Goal: Information Seeking & Learning: Find specific fact

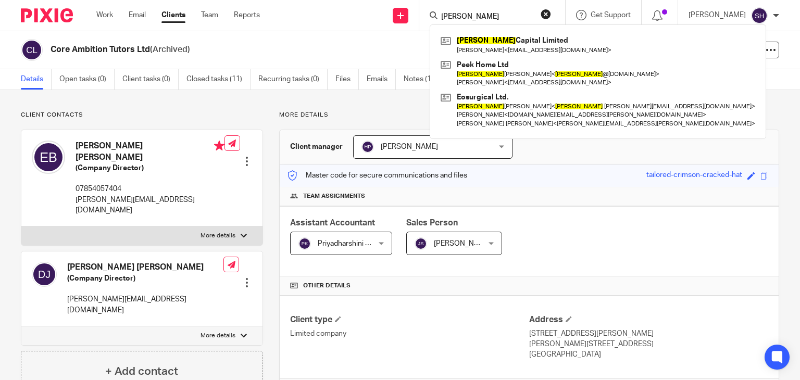
type input "rowlands"
click button "submit" at bounding box center [0, 0] width 0 height 0
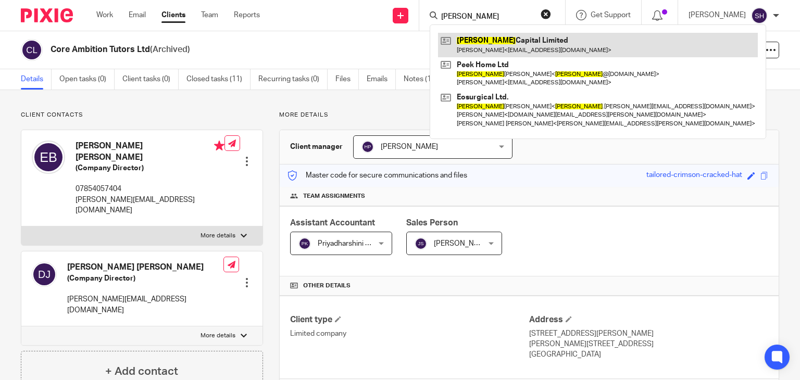
click at [511, 43] on link at bounding box center [598, 45] width 320 height 24
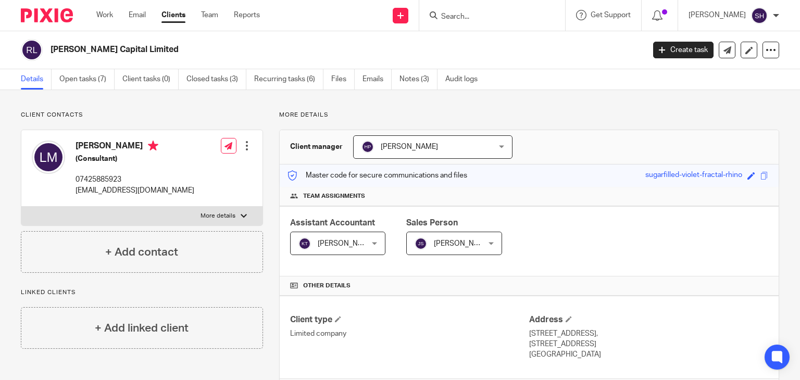
click at [90, 51] on h2 "Rowlands Capital Limited" at bounding box center [286, 49] width 470 height 11
copy main "Rowlands Capital Limited Create task Update from Companies House Export data Me…"
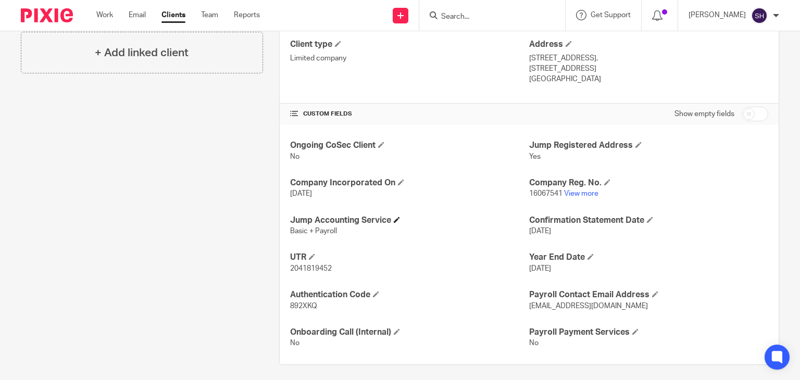
scroll to position [280, 0]
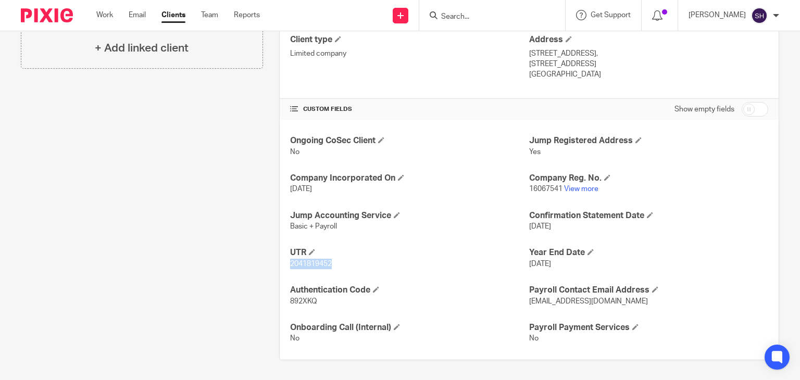
drag, startPoint x: 288, startPoint y: 261, endPoint x: 336, endPoint y: 268, distance: 48.9
click at [336, 268] on p "2041819452" at bounding box center [409, 264] width 239 height 10
copy span "2041819452"
click at [576, 189] on link "View more" at bounding box center [581, 189] width 34 height 7
drag, startPoint x: 525, startPoint y: 186, endPoint x: 558, endPoint y: 191, distance: 33.3
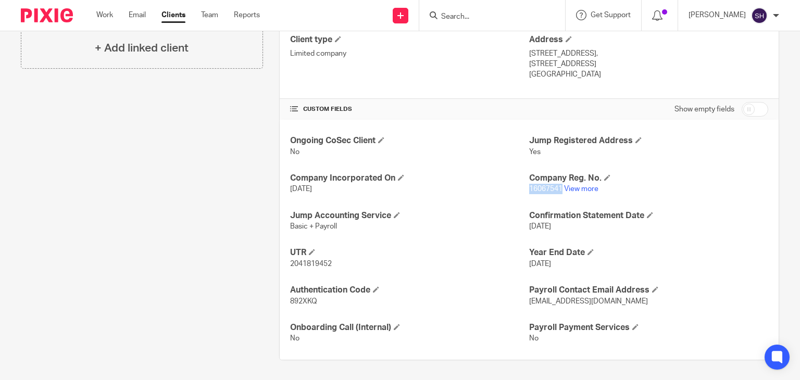
click at [558, 191] on span "16067541" at bounding box center [545, 189] width 33 height 7
copy span "16067541"
click at [467, 19] on input "Search" at bounding box center [487, 17] width 94 height 9
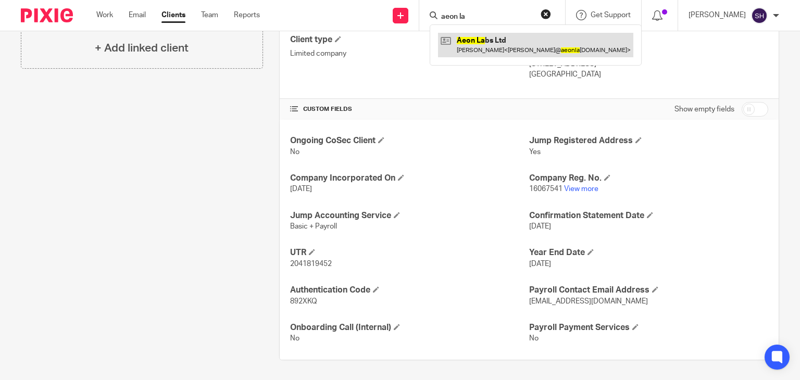
type input "aeon la"
click at [466, 47] on link at bounding box center [535, 45] width 195 height 24
click at [467, 45] on link at bounding box center [535, 45] width 195 height 24
click at [468, 44] on link at bounding box center [535, 45] width 195 height 24
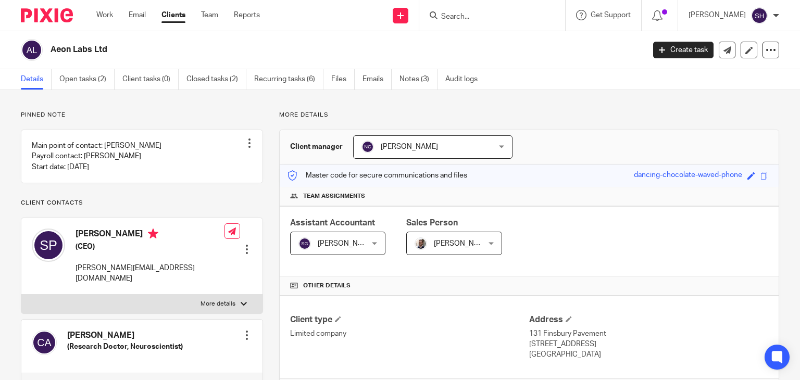
drag, startPoint x: 48, startPoint y: 41, endPoint x: 140, endPoint y: 50, distance: 92.1
click at [140, 50] on div "Aeon Labs Ltd" at bounding box center [329, 50] width 617 height 22
copy h2 "Aeon Labs Ltd"
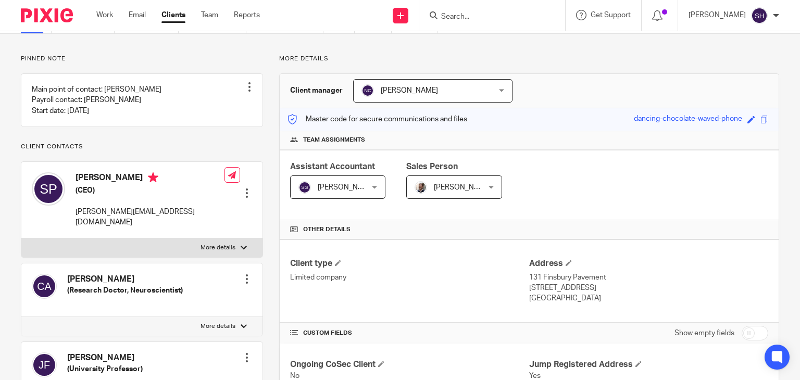
scroll to position [261, 0]
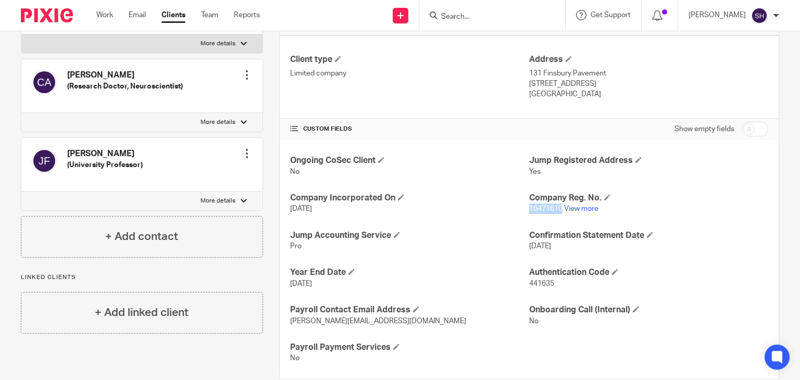
drag, startPoint x: 524, startPoint y: 209, endPoint x: 558, endPoint y: 216, distance: 34.5
click at [558, 216] on div "Ongoing CoSec Client No Jump Registered Address Yes Company Incorporated On 23 …" at bounding box center [529, 260] width 499 height 240
copy span "16471610"
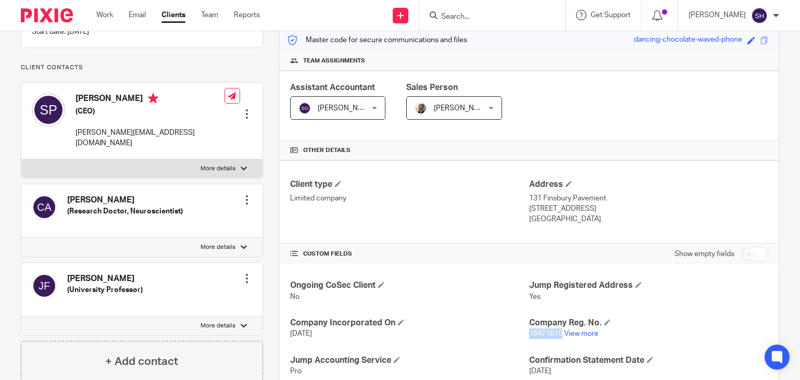
scroll to position [0, 0]
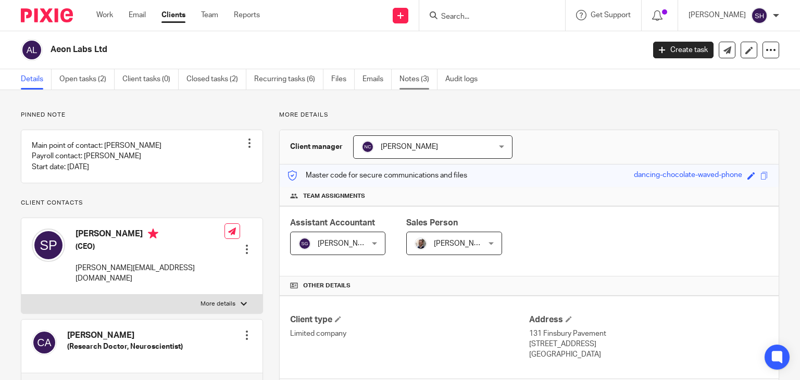
click at [423, 82] on link "Notes (3)" at bounding box center [419, 79] width 38 height 20
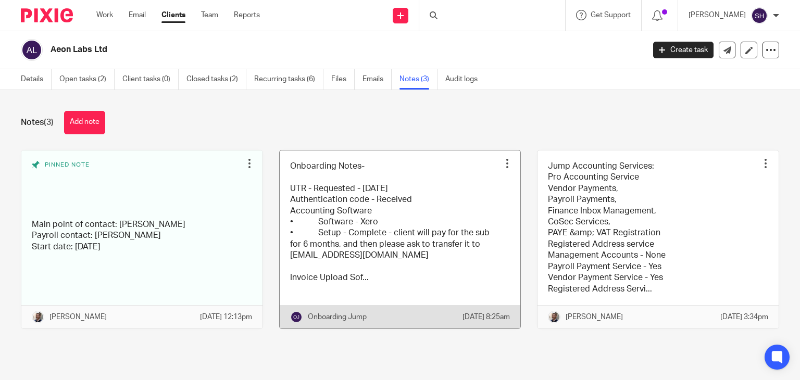
click at [398, 192] on link at bounding box center [400, 240] width 241 height 178
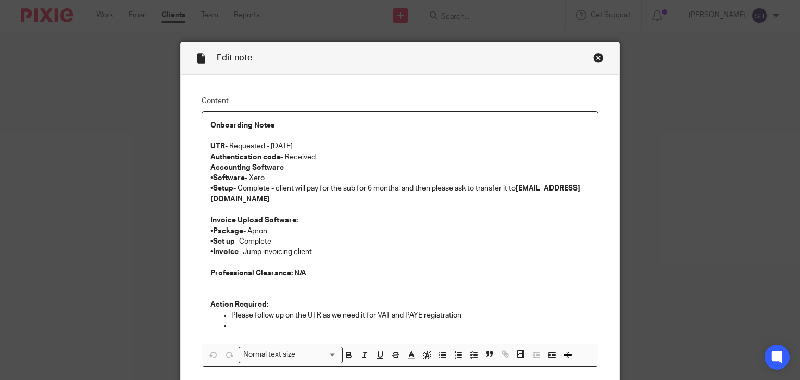
click at [325, 144] on p "UTR - Requested - [DATE]" at bounding box center [401, 146] width 380 height 10
click at [275, 142] on p "UTR - Requested - [DATE]" at bounding box center [401, 146] width 380 height 10
click at [286, 142] on p "UTR - Requested - [DATE]" at bounding box center [401, 146] width 380 height 10
drag, startPoint x: 337, startPoint y: 202, endPoint x: 350, endPoint y: 225, distance: 27.1
click at [336, 202] on p "• Setup - Complete - client will pay for the sub for 6 months, and then please …" at bounding box center [401, 193] width 380 height 21
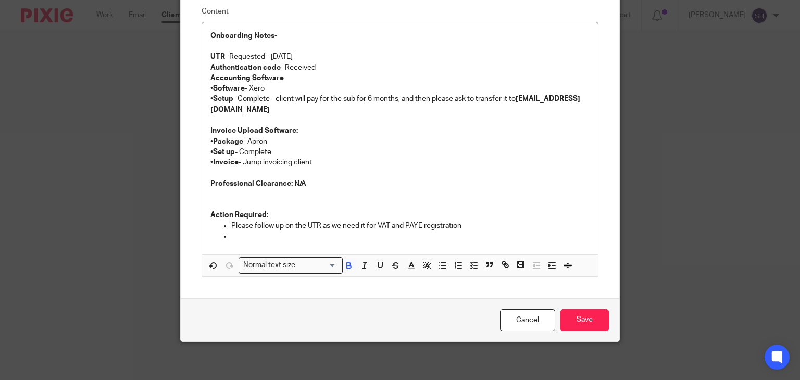
scroll to position [92, 0]
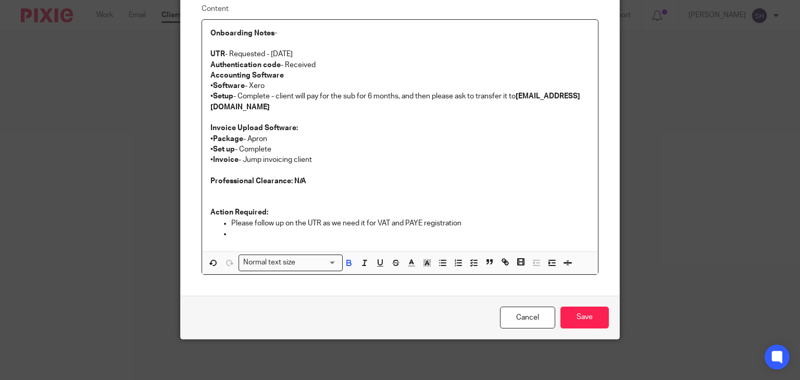
click at [411, 155] on p "• Invoice - Jump invoicing client" at bounding box center [401, 160] width 380 height 10
click at [573, 315] on input "Save" at bounding box center [585, 318] width 48 height 22
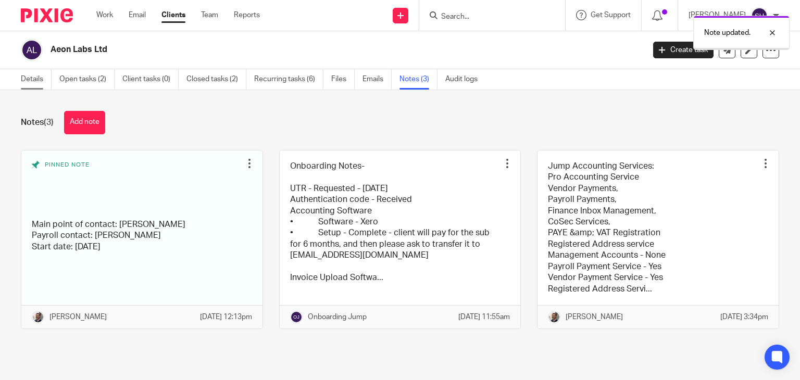
click at [28, 79] on link "Details" at bounding box center [36, 79] width 31 height 20
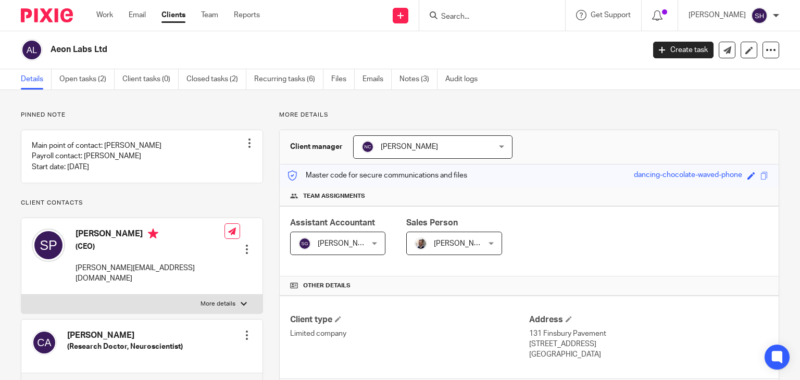
click at [448, 18] on input "Search" at bounding box center [487, 17] width 94 height 9
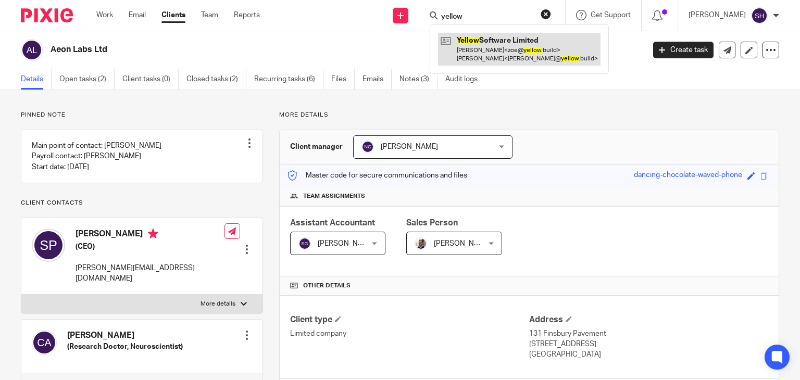
type input "yellow"
click at [475, 51] on link at bounding box center [519, 49] width 163 height 32
click at [505, 41] on link at bounding box center [519, 49] width 163 height 32
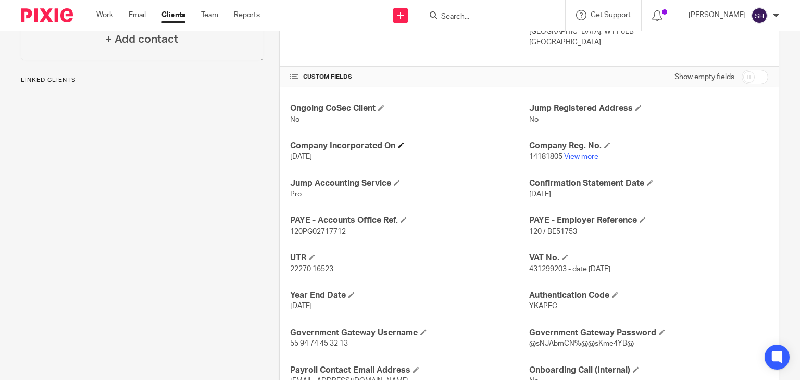
scroll to position [208, 0]
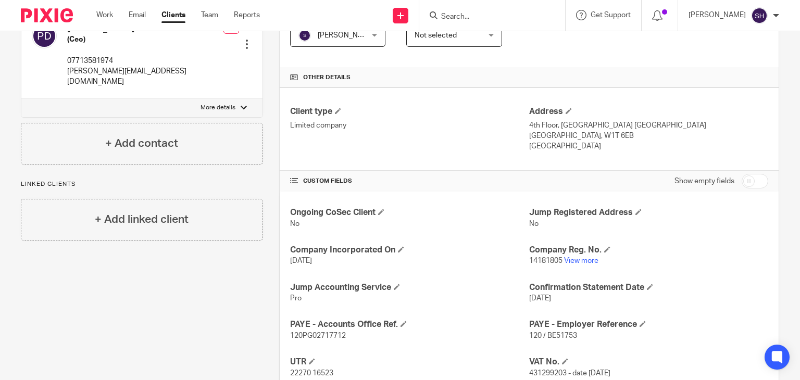
click at [477, 14] on input "Search" at bounding box center [487, 17] width 94 height 9
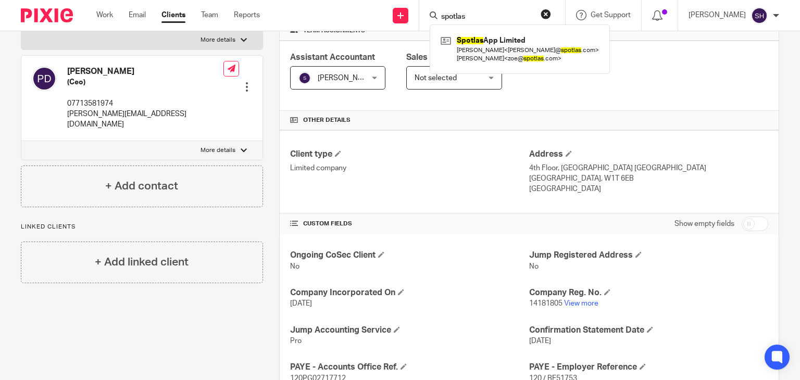
scroll to position [52, 0]
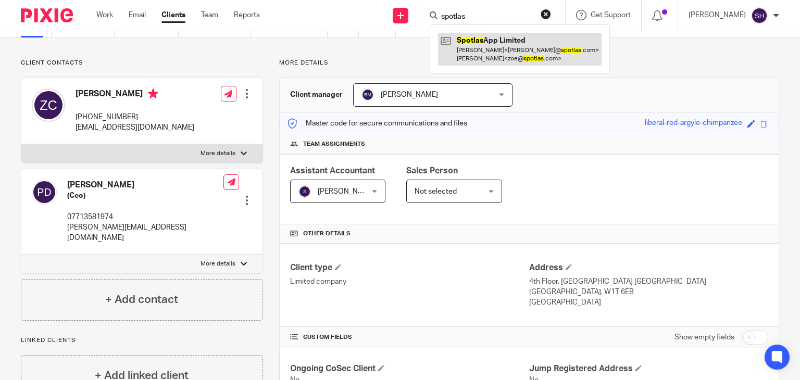
type input "spotlas"
click at [500, 46] on link at bounding box center [520, 49] width 164 height 32
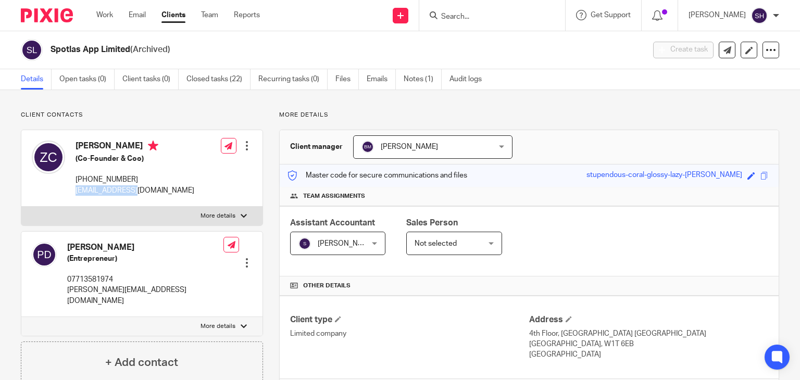
drag, startPoint x: 182, startPoint y: 196, endPoint x: 154, endPoint y: 192, distance: 28.4
click at [154, 192] on div "[PERSON_NAME] (Co-Founder & Coo) [PHONE_NUMBER] [EMAIL_ADDRESS][DOMAIN_NAME]" at bounding box center [113, 168] width 163 height 66
click at [462, 13] on input "Search" at bounding box center [487, 17] width 94 height 9
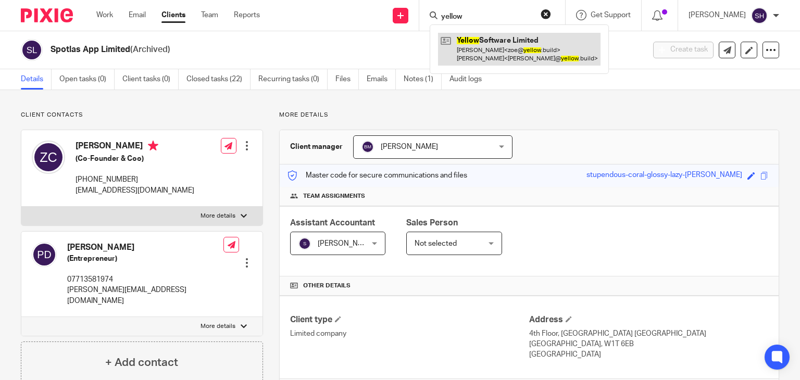
type input "yellow"
click at [486, 45] on link at bounding box center [519, 49] width 163 height 32
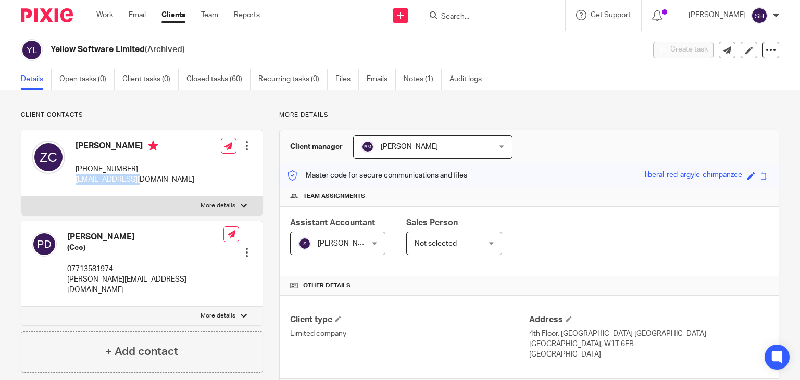
drag, startPoint x: 72, startPoint y: 177, endPoint x: 171, endPoint y: 191, distance: 100.0
click at [171, 191] on div "Zoe Connick +44 771 358 1974 zoe@yellow.build Edit contact Create client from c…" at bounding box center [141, 163] width 241 height 66
copy p "zoe@yellow.build"
drag, startPoint x: 69, startPoint y: 134, endPoint x: 149, endPoint y: 242, distance: 133.7
click at [149, 242] on div "Patrick Dier (Ceo) 07713581974 patrick@yellow.build Edit contact Create client …" at bounding box center [142, 231] width 242 height 202
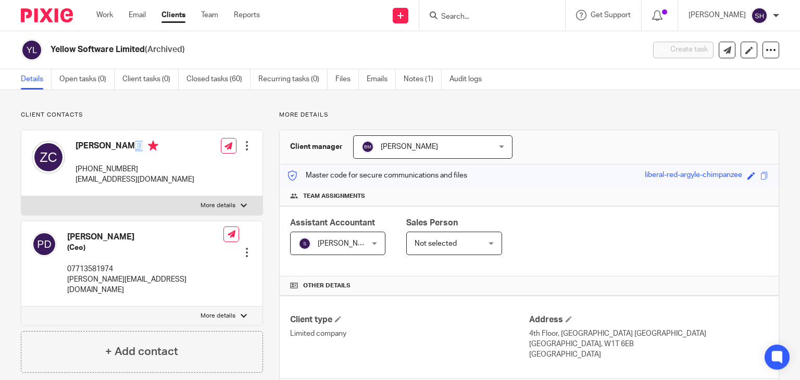
drag, startPoint x: 72, startPoint y: 140, endPoint x: 135, endPoint y: 150, distance: 63.8
click at [135, 150] on div "Zoe Connick +44 771 358 1974 zoe@yellow.build" at bounding box center [113, 162] width 163 height 55
copy h4 "[PERSON_NAME]"
drag, startPoint x: 73, startPoint y: 181, endPoint x: 169, endPoint y: 181, distance: 95.9
click at [169, 181] on div "[PERSON_NAME] [PHONE_NUMBER] [EMAIL_ADDRESS][DOMAIN_NAME] Edit contact Create c…" at bounding box center [141, 163] width 241 height 66
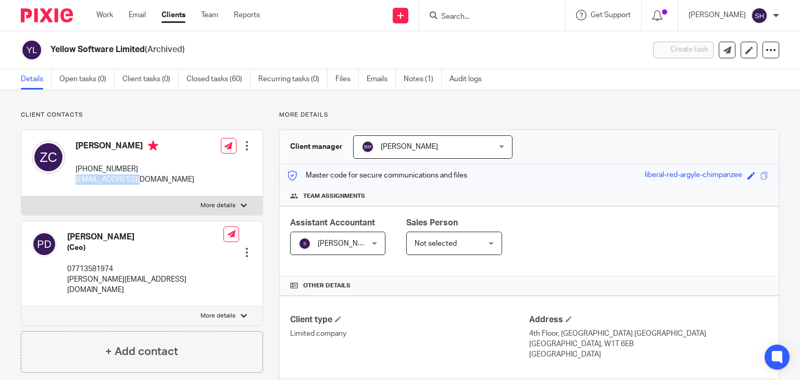
copy p "[EMAIL_ADDRESS][DOMAIN_NAME]"
drag, startPoint x: 67, startPoint y: 231, endPoint x: 126, endPoint y: 230, distance: 59.4
click at [126, 230] on div "Patrick Dier (Ceo) 07713581974 patrick@yellow.build" at bounding box center [128, 264] width 192 height 75
copy h4 "[PERSON_NAME]"
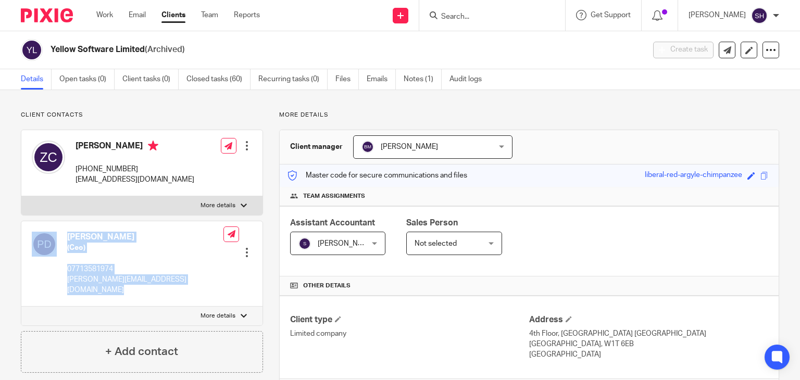
drag, startPoint x: 60, startPoint y: 277, endPoint x: 182, endPoint y: 278, distance: 121.4
click at [184, 278] on div "[PERSON_NAME] (Ceo) 07713581974 [PERSON_NAME][EMAIL_ADDRESS][DOMAIN_NAME] Edit …" at bounding box center [141, 263] width 241 height 85
click at [184, 271] on div "[PERSON_NAME] (Ceo) 07713581974 [PERSON_NAME][EMAIL_ADDRESS][DOMAIN_NAME] Edit …" at bounding box center [141, 263] width 241 height 85
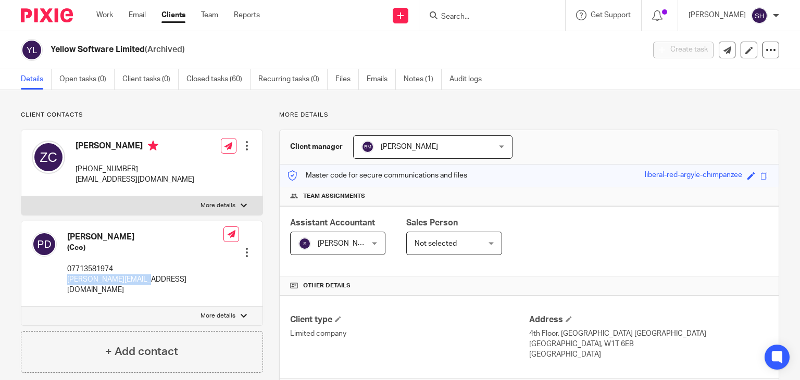
drag, startPoint x: 106, startPoint y: 282, endPoint x: 64, endPoint y: 282, distance: 42.7
click at [64, 282] on div "[PERSON_NAME] (Ceo) 07713581974 [PERSON_NAME][EMAIL_ADDRESS][DOMAIN_NAME] Edit …" at bounding box center [141, 263] width 241 height 85
copy p "[PERSON_NAME][EMAIL_ADDRESS][DOMAIN_NAME]"
click at [474, 16] on input "Search" at bounding box center [487, 17] width 94 height 9
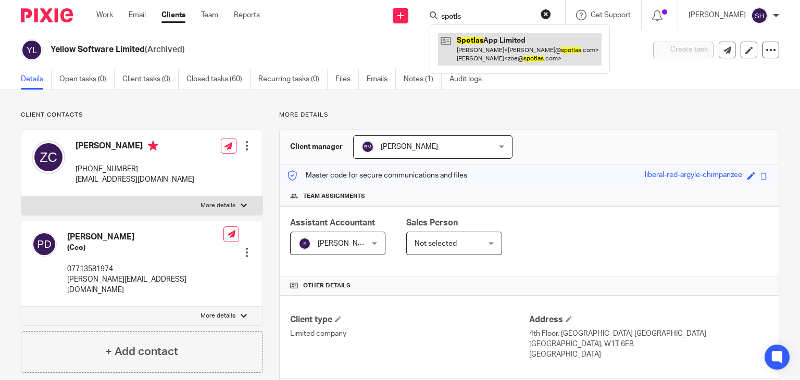
type input "spotls"
click at [485, 52] on link at bounding box center [520, 49] width 164 height 32
click at [485, 51] on link at bounding box center [520, 49] width 164 height 32
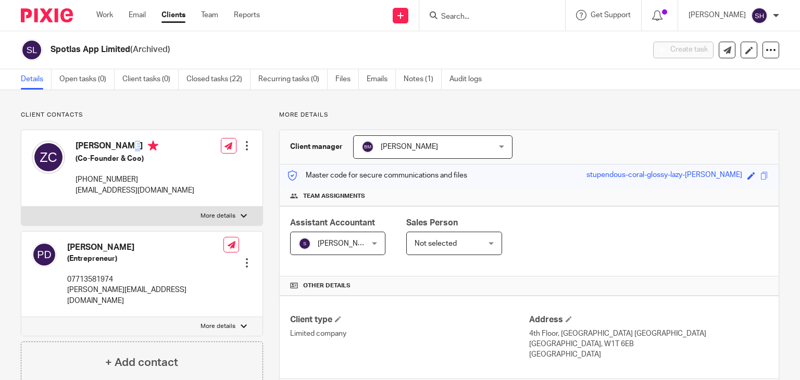
drag, startPoint x: 0, startPoint y: 0, endPoint x: 79, endPoint y: 139, distance: 159.4
click at [79, 139] on div "[PERSON_NAME] (Co-Founder & Coo) [PHONE_NUMBER] [EMAIL_ADDRESS][DOMAIN_NAME]" at bounding box center [113, 168] width 163 height 66
click at [133, 185] on div "[PERSON_NAME] (Co-Founder & Coo) [PHONE_NUMBER] [EMAIL_ADDRESS][DOMAIN_NAME]" at bounding box center [135, 168] width 119 height 55
click at [176, 201] on div "[PERSON_NAME] (Co-Founder & Coo) [PHONE_NUMBER] [EMAIL_ADDRESS][DOMAIN_NAME] Ed…" at bounding box center [141, 168] width 241 height 77
drag, startPoint x: 131, startPoint y: 193, endPoint x: 75, endPoint y: 190, distance: 56.4
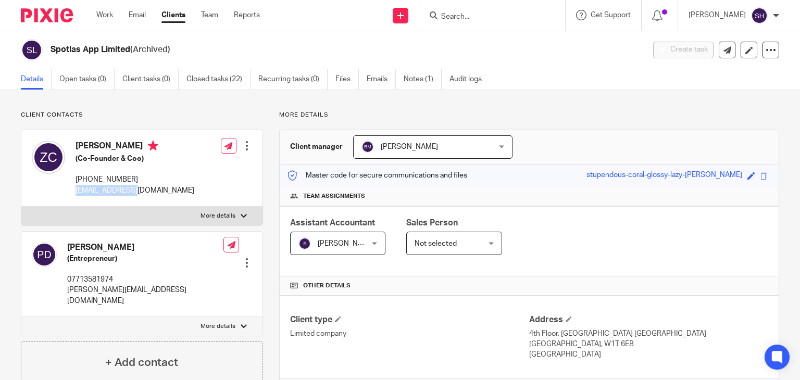
click at [75, 190] on div "[PERSON_NAME] (Co-Founder & Coo) [PHONE_NUMBER] [EMAIL_ADDRESS][DOMAIN_NAME]" at bounding box center [113, 168] width 163 height 66
copy p "[EMAIL_ADDRESS][DOMAIN_NAME]"
drag, startPoint x: 140, startPoint y: 288, endPoint x: 66, endPoint y: 288, distance: 74.0
click at [66, 288] on div "Patrick Dier (Entrepreneur) 07713581974 patrick@spotlas.com Edit contact Create…" at bounding box center [141, 274] width 241 height 85
copy p "[PERSON_NAME][EMAIL_ADDRESS][DOMAIN_NAME]"
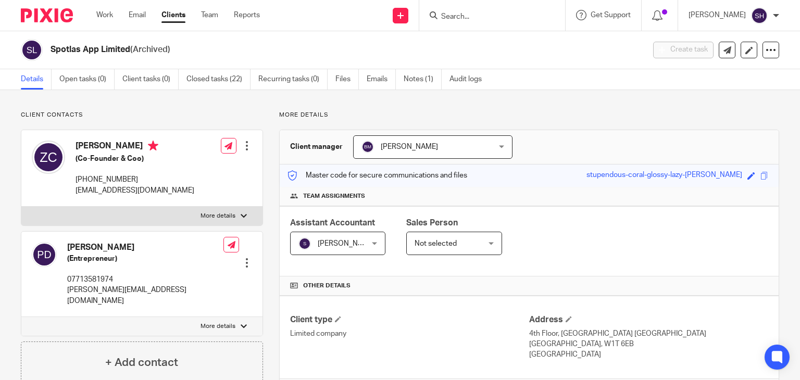
click at [449, 18] on input "Search" at bounding box center [487, 17] width 94 height 9
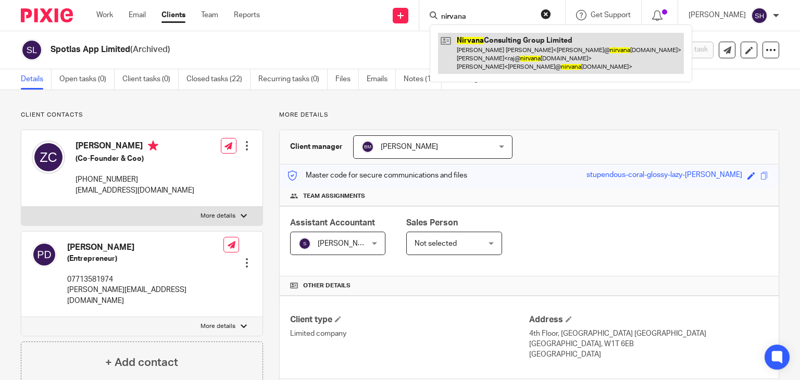
type input "nirvana"
click at [527, 46] on link at bounding box center [561, 53] width 246 height 41
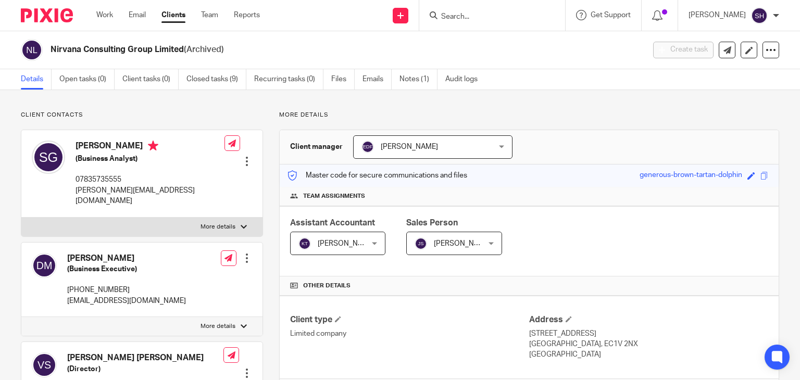
drag, startPoint x: 76, startPoint y: 146, endPoint x: 137, endPoint y: 149, distance: 61.0
click at [137, 149] on h4 "Snehal Gampa" at bounding box center [150, 147] width 149 height 13
copy h4 "Snehal Gampa"
drag, startPoint x: 75, startPoint y: 188, endPoint x: 168, endPoint y: 194, distance: 93.5
click at [168, 194] on div "Snehal Gampa (Business Analyst) 07835735555 snehal@nirvanagroup.org Edit contac…" at bounding box center [141, 173] width 241 height 87
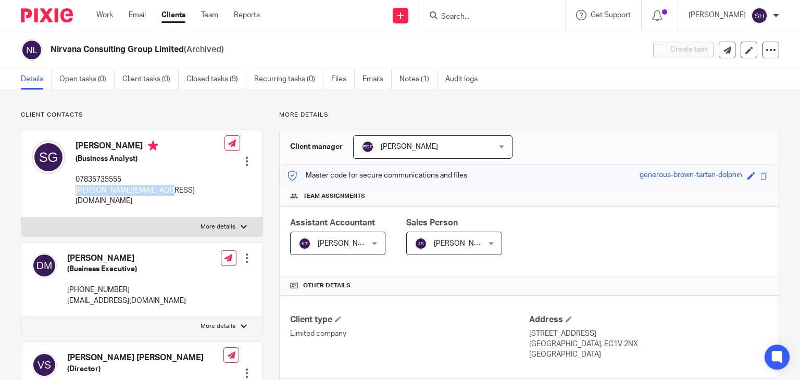
copy p "snehal@nirvanagroup.org"
click at [456, 16] on input "Search" at bounding box center [487, 17] width 94 height 9
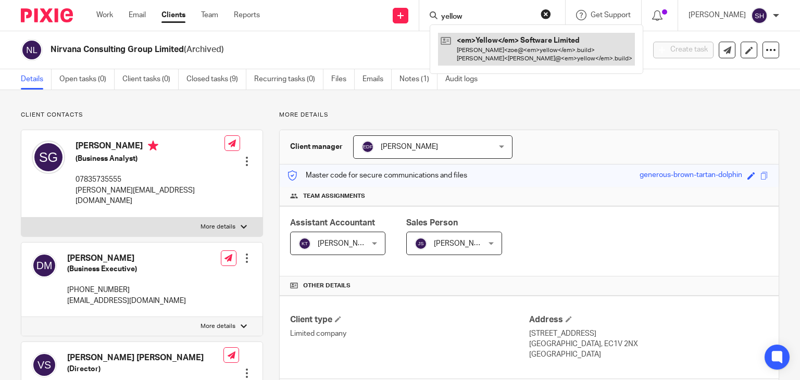
type input "yellow"
click at [493, 42] on link at bounding box center [519, 49] width 163 height 32
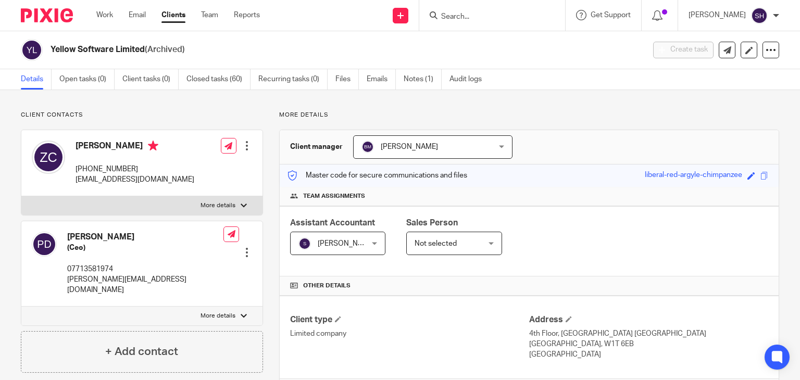
click at [79, 180] on p "[EMAIL_ADDRESS][DOMAIN_NAME]" at bounding box center [135, 180] width 119 height 10
drag, startPoint x: 75, startPoint y: 178, endPoint x: 166, endPoint y: 190, distance: 92.6
click at [166, 190] on div "[PERSON_NAME] [PHONE_NUMBER] [EMAIL_ADDRESS][DOMAIN_NAME] Edit contact Create c…" at bounding box center [141, 163] width 241 height 66
copy p "[EMAIL_ADDRESS][DOMAIN_NAME]"
drag, startPoint x: 68, startPoint y: 279, endPoint x: 174, endPoint y: 283, distance: 105.4
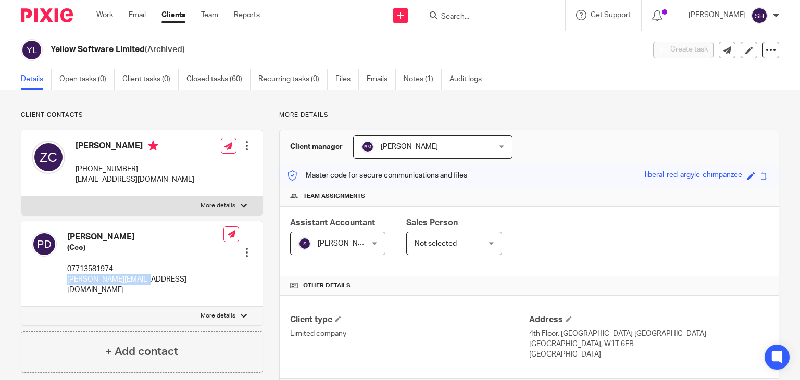
click at [174, 283] on div "[PERSON_NAME] (Ceo) 07713581974 [PERSON_NAME][EMAIL_ADDRESS][DOMAIN_NAME] Edit …" at bounding box center [141, 263] width 241 height 85
copy p "[PERSON_NAME][EMAIL_ADDRESS][DOMAIN_NAME]"
click at [465, 17] on input "Search" at bounding box center [487, 17] width 94 height 9
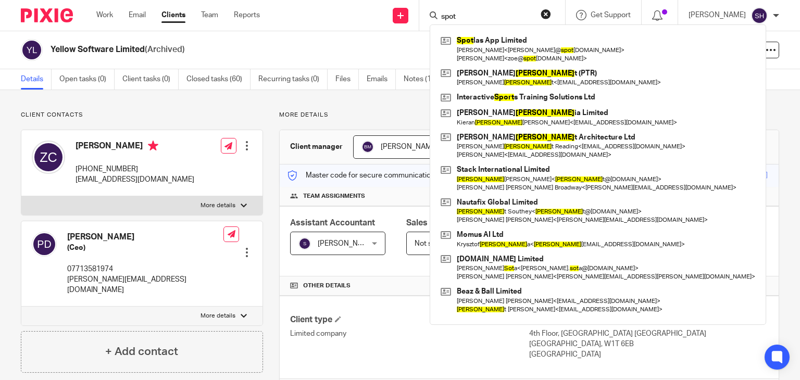
type input "spot"
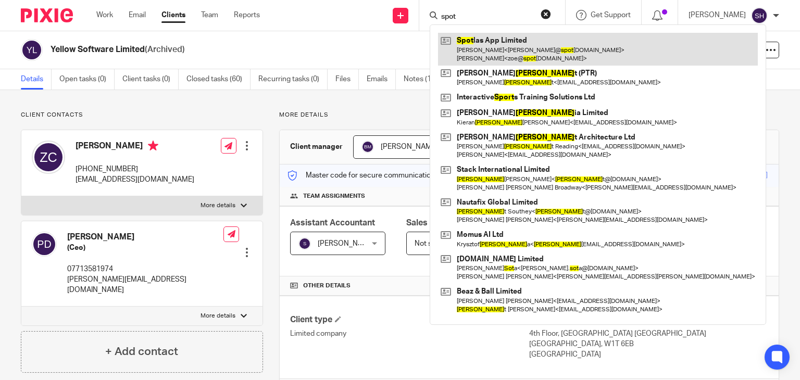
click at [507, 46] on link at bounding box center [598, 49] width 320 height 32
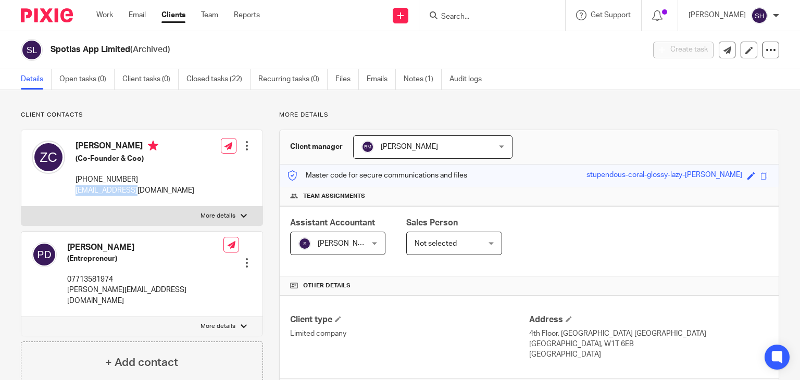
drag, startPoint x: 0, startPoint y: 0, endPoint x: 178, endPoint y: 196, distance: 264.9
click at [178, 196] on div "Zoe Rebecca Connick (Co-Founder & Coo) +44 771 358 1974 zoe@spotlas.com Edit co…" at bounding box center [141, 168] width 241 height 77
copy p "zoe@spotlas.com"
drag, startPoint x: 66, startPoint y: 289, endPoint x: 140, endPoint y: 290, distance: 74.0
click at [140, 290] on div "Patrick Dier (Entrepreneur) 07713581974 patrick@spotlas.com Edit contact Create…" at bounding box center [141, 274] width 241 height 85
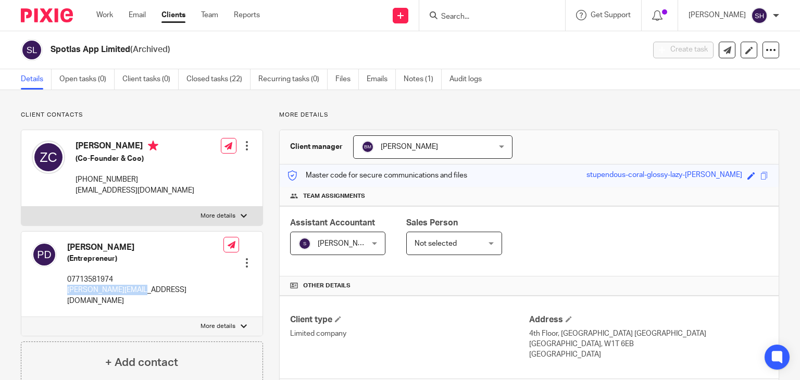
copy p "patrick@spotlas.com"
drag, startPoint x: 73, startPoint y: 188, endPoint x: 162, endPoint y: 195, distance: 89.5
click at [162, 195] on div "Zoe Rebecca Connick (Co-Founder & Coo) +44 771 358 1974 zoe@spotlas.com" at bounding box center [113, 168] width 163 height 66
copy p "zoe@spotlas.com"
drag, startPoint x: 65, startPoint y: 291, endPoint x: 161, endPoint y: 289, distance: 96.4
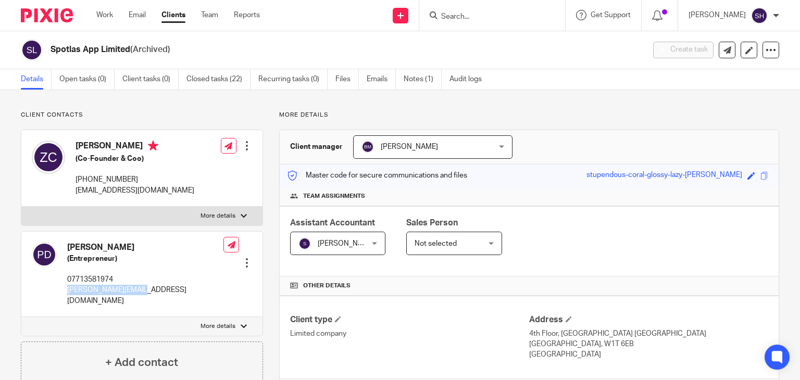
click at [161, 289] on div "Patrick Dier (Entrepreneur) 07713581974 patrick@spotlas.com Edit contact Create…" at bounding box center [141, 274] width 241 height 85
copy p "patrick@spotlas.com"
click at [461, 15] on input "Search" at bounding box center [487, 17] width 94 height 9
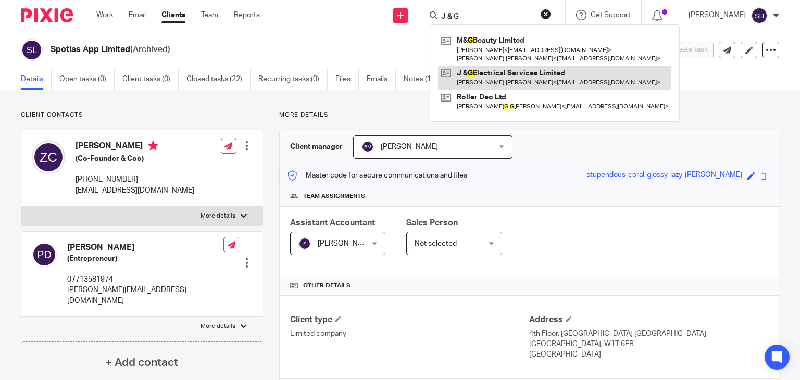
type input "J & G"
drag, startPoint x: 502, startPoint y: 78, endPoint x: 515, endPoint y: 76, distance: 13.2
click at [502, 78] on link at bounding box center [554, 78] width 233 height 24
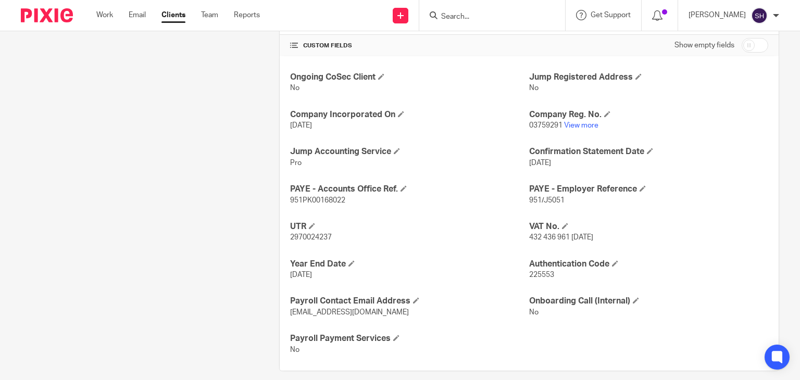
scroll to position [344, 0]
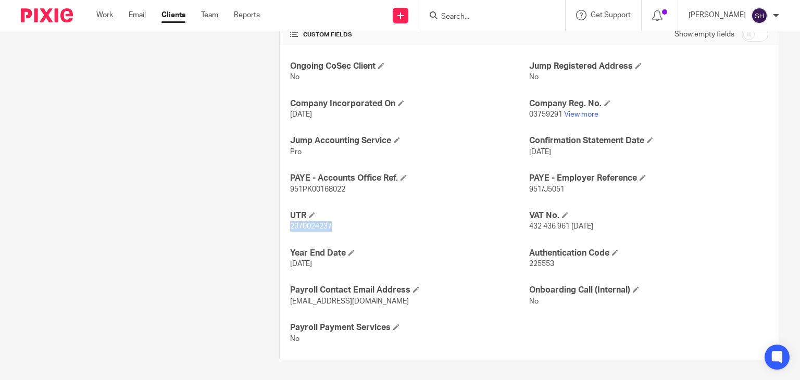
drag, startPoint x: 288, startPoint y: 226, endPoint x: 365, endPoint y: 236, distance: 77.8
click at [365, 236] on div "Ongoing CoSec Client No Jump Registered Address No Company Incorporated On [DAT…" at bounding box center [529, 202] width 499 height 315
copy span "2970024237"
drag, startPoint x: 520, startPoint y: 115, endPoint x: 553, endPoint y: 119, distance: 33.2
click at [553, 119] on div "Ongoing CoSec Client No Jump Registered Address No Company Incorporated On [DAT…" at bounding box center [529, 202] width 499 height 315
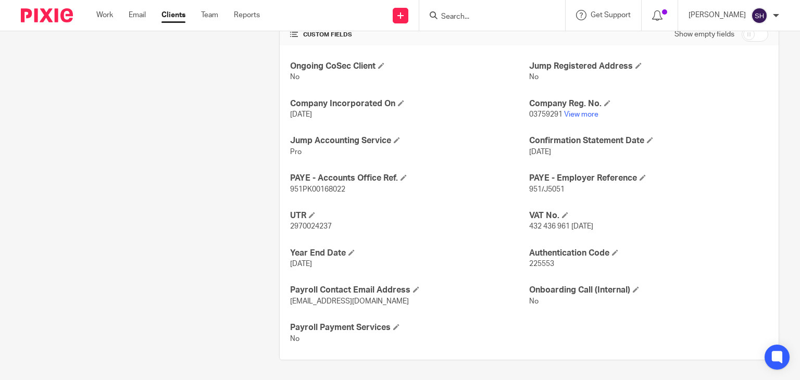
drag, startPoint x: 565, startPoint y: 135, endPoint x: 557, endPoint y: 121, distance: 15.9
click at [562, 131] on div "Ongoing CoSec Client No Jump Registered Address No Company Incorporated On 26 A…" at bounding box center [529, 202] width 499 height 315
drag, startPoint x: 558, startPoint y: 113, endPoint x: 524, endPoint y: 113, distance: 33.9
click at [529, 113] on p "03759291 View more" at bounding box center [648, 114] width 239 height 10
copy span "03759291"
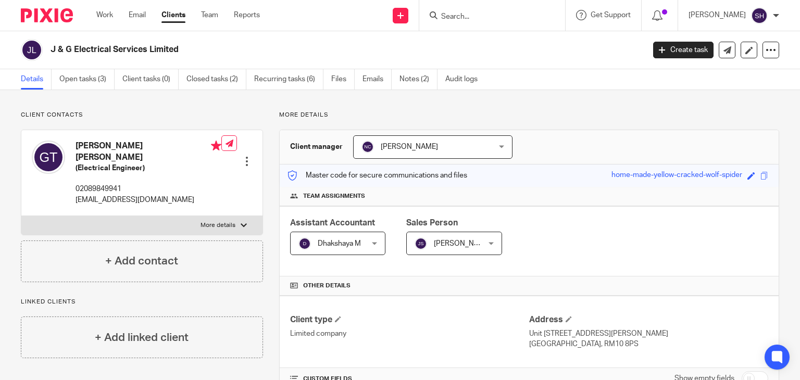
scroll to position [0, 0]
drag, startPoint x: 49, startPoint y: 46, endPoint x: 184, endPoint y: 53, distance: 135.1
click at [184, 53] on div "J & G Electrical Services Limited" at bounding box center [329, 50] width 617 height 22
copy h2 "J & G Electrical Services Limited"
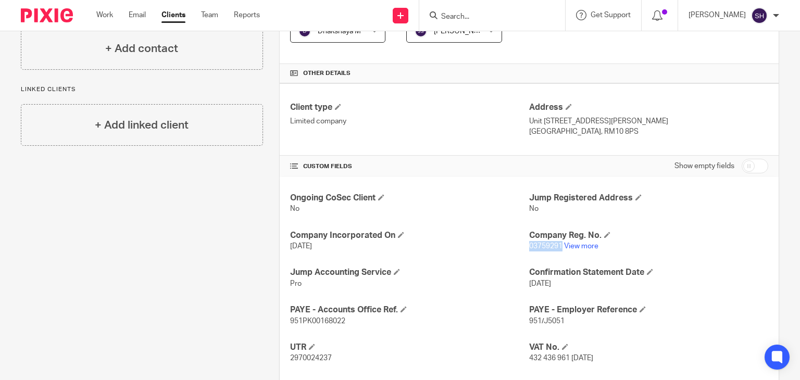
scroll to position [261, 0]
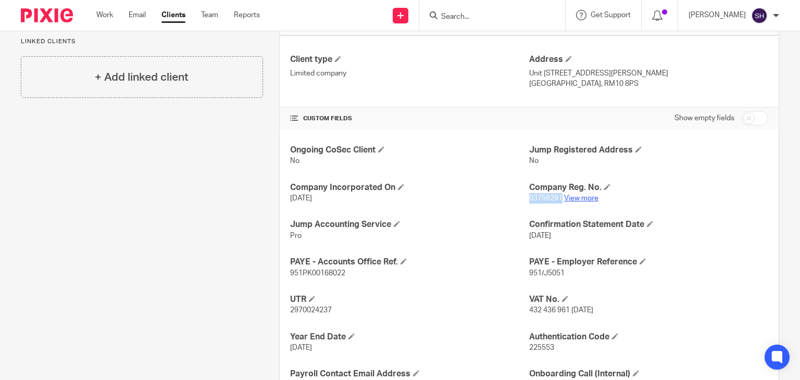
click at [571, 198] on link "View more" at bounding box center [581, 198] width 34 height 7
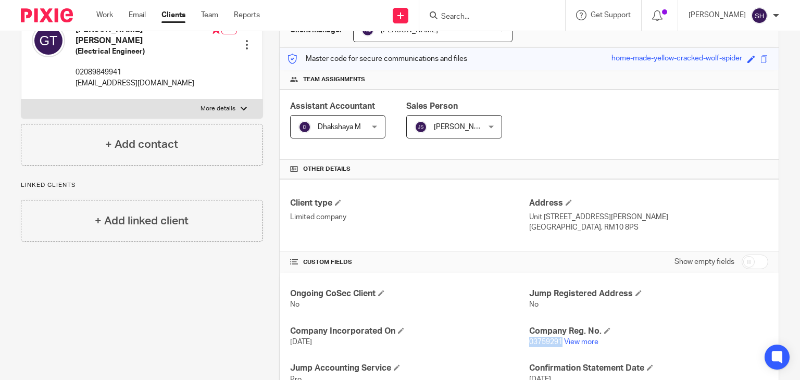
scroll to position [0, 0]
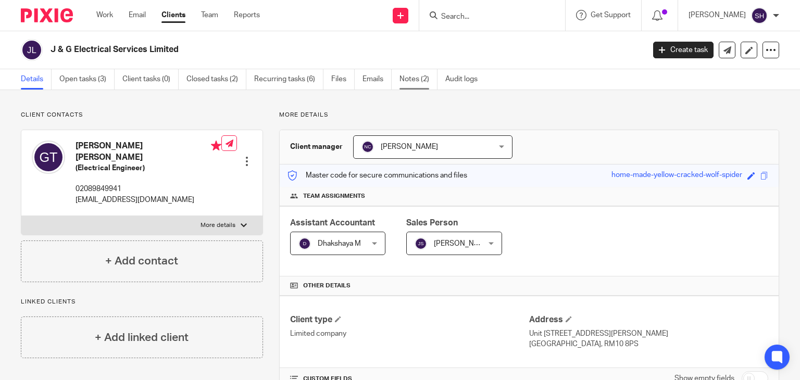
click at [408, 78] on link "Notes (2)" at bounding box center [419, 79] width 38 height 20
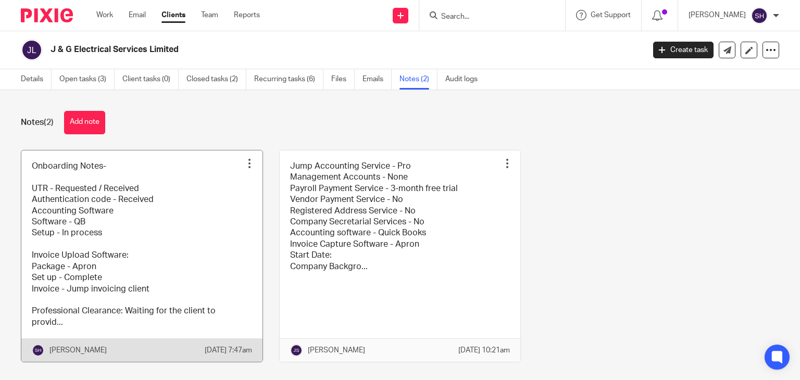
click at [126, 194] on link at bounding box center [141, 257] width 241 height 212
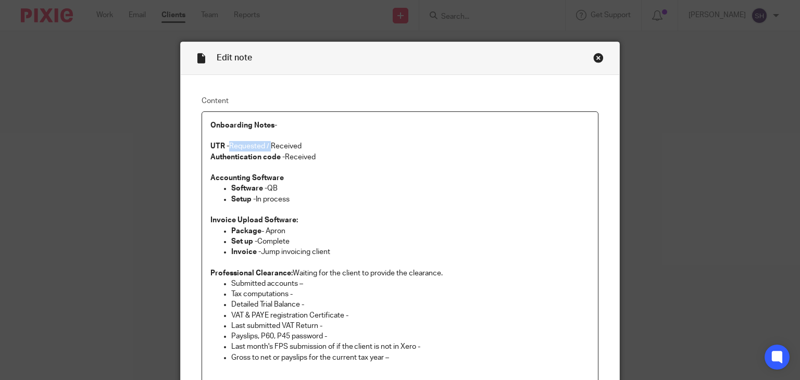
drag, startPoint x: 225, startPoint y: 145, endPoint x: 268, endPoint y: 143, distance: 42.8
click at [268, 143] on p "UTR - Requested / Received" at bounding box center [401, 146] width 380 height 10
click at [350, 165] on p at bounding box center [401, 168] width 380 height 10
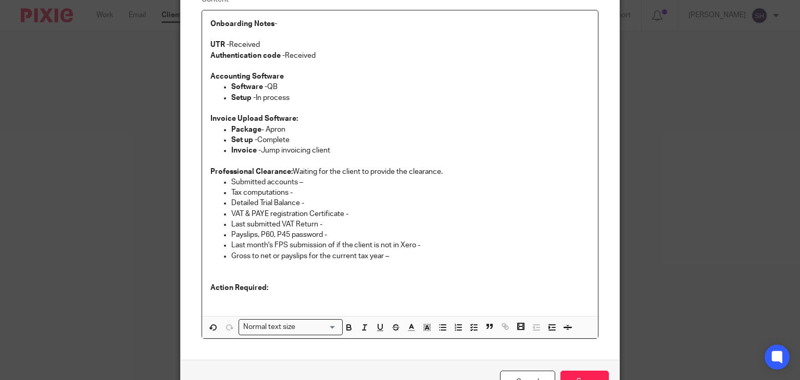
scroll to position [104, 0]
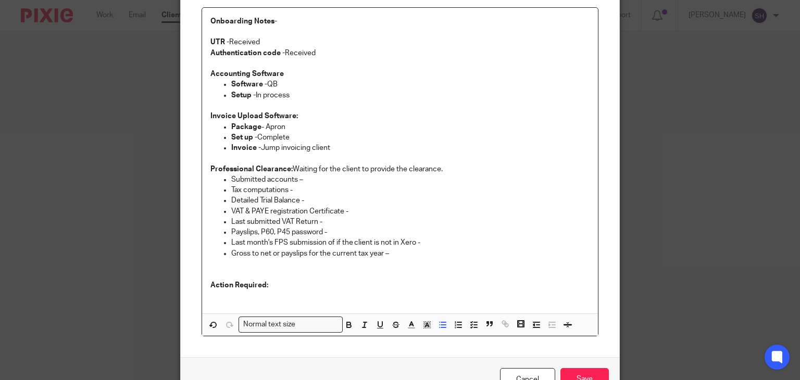
click at [291, 85] on p "Software - QB" at bounding box center [410, 84] width 359 height 10
click at [290, 94] on p "Setup - In process" at bounding box center [410, 95] width 359 height 10
click at [296, 139] on p "Set up - Complete" at bounding box center [410, 137] width 359 height 10
click at [342, 152] on p "Invoice - Jump invoicing client" at bounding box center [410, 148] width 359 height 10
drag, startPoint x: 342, startPoint y: 192, endPoint x: 347, endPoint y: 194, distance: 5.4
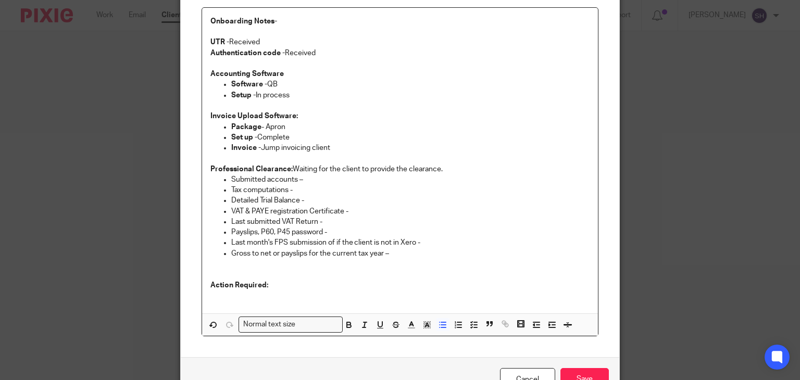
click at [342, 192] on p "Tax computations -" at bounding box center [410, 190] width 359 height 10
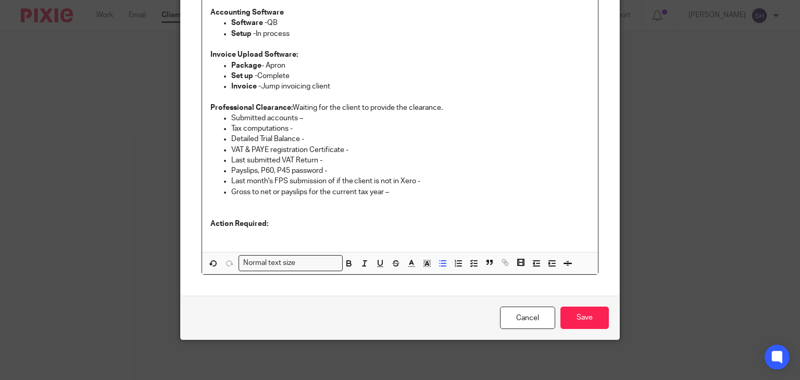
scroll to position [166, 0]
click at [579, 314] on input "Save" at bounding box center [585, 317] width 48 height 22
